Goal: Information Seeking & Learning: Learn about a topic

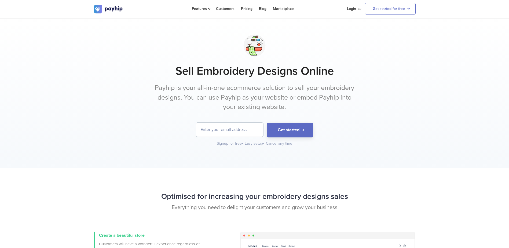
drag, startPoint x: 508, startPoint y: 20, endPoint x: 513, endPoint y: 27, distance: 8.4
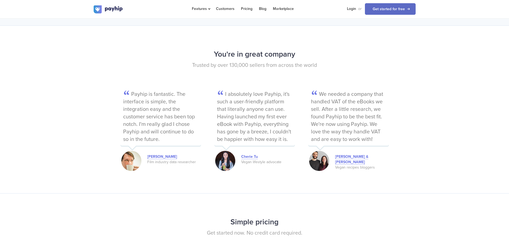
scroll to position [705, 0]
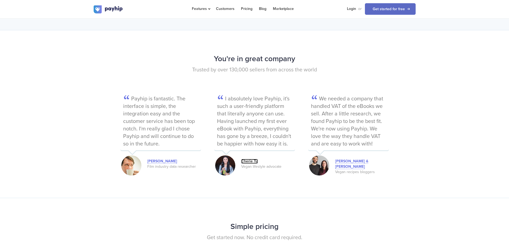
click at [252, 161] on link "Cherie Tu" at bounding box center [249, 161] width 17 height 5
click at [166, 143] on p "Payhip is fantastic. The interface is simple, the integration easy and the cust…" at bounding box center [160, 122] width 80 height 57
click at [166, 163] on link "[PERSON_NAME]" at bounding box center [162, 161] width 30 height 5
click at [359, 162] on link "[PERSON_NAME] & [PERSON_NAME]" at bounding box center [351, 164] width 33 height 10
click at [350, 162] on link "[PERSON_NAME] & [PERSON_NAME]" at bounding box center [351, 164] width 33 height 10
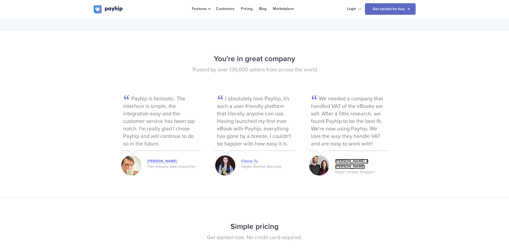
click at [348, 162] on link "[PERSON_NAME] & [PERSON_NAME]" at bounding box center [351, 164] width 33 height 10
click at [325, 164] on img at bounding box center [319, 165] width 20 height 20
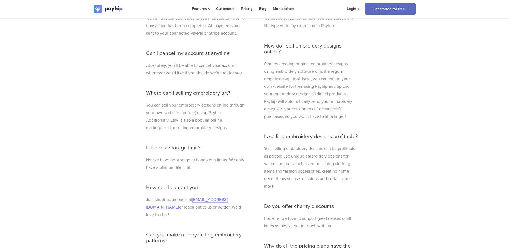
scroll to position [1382, 0]
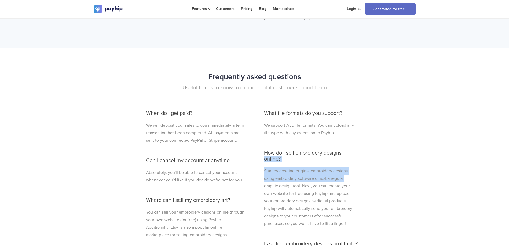
drag, startPoint x: 507, startPoint y: 177, endPoint x: 501, endPoint y: 140, distance: 38.2
click at [501, 140] on div "Frequently asked questions Useful things to know from our helpful customer supp…" at bounding box center [254, 249] width 509 height 403
drag, startPoint x: 501, startPoint y: 140, endPoint x: 486, endPoint y: 138, distance: 15.4
click at [486, 138] on div "Frequently asked questions Useful things to know from our helpful customer supp…" at bounding box center [254, 249] width 509 height 403
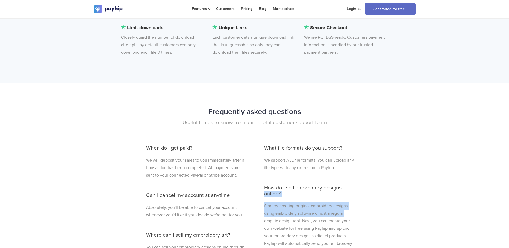
scroll to position [1341, 0]
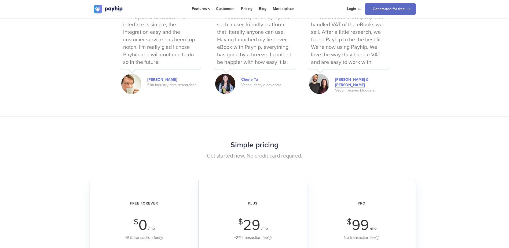
scroll to position [763, 0]
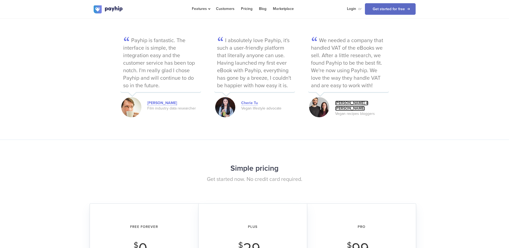
click at [354, 102] on link "[PERSON_NAME] & [PERSON_NAME]" at bounding box center [351, 106] width 33 height 10
